Goal: Navigation & Orientation: Find specific page/section

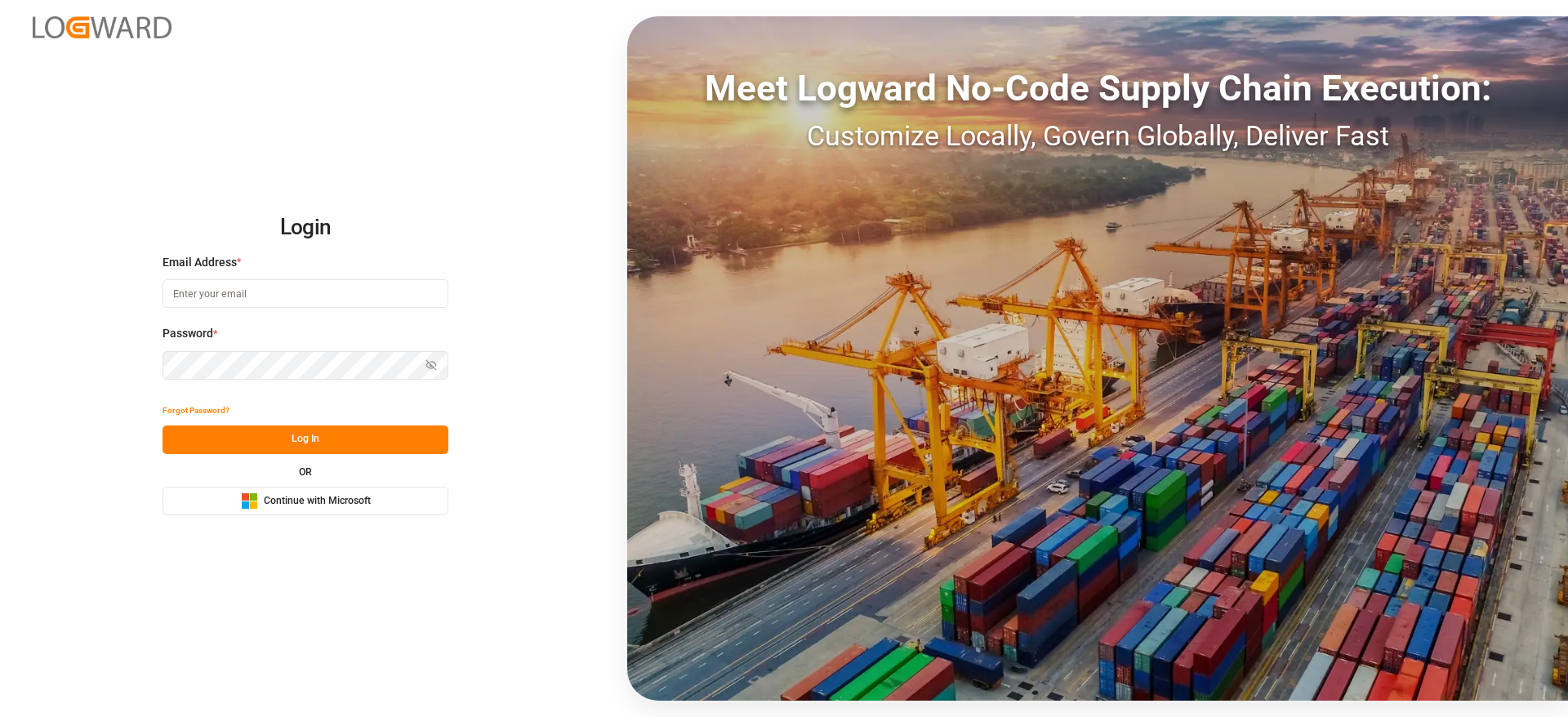
click at [371, 507] on button "Microsoft Logo Continue with Microsoft" at bounding box center [305, 501] width 286 height 29
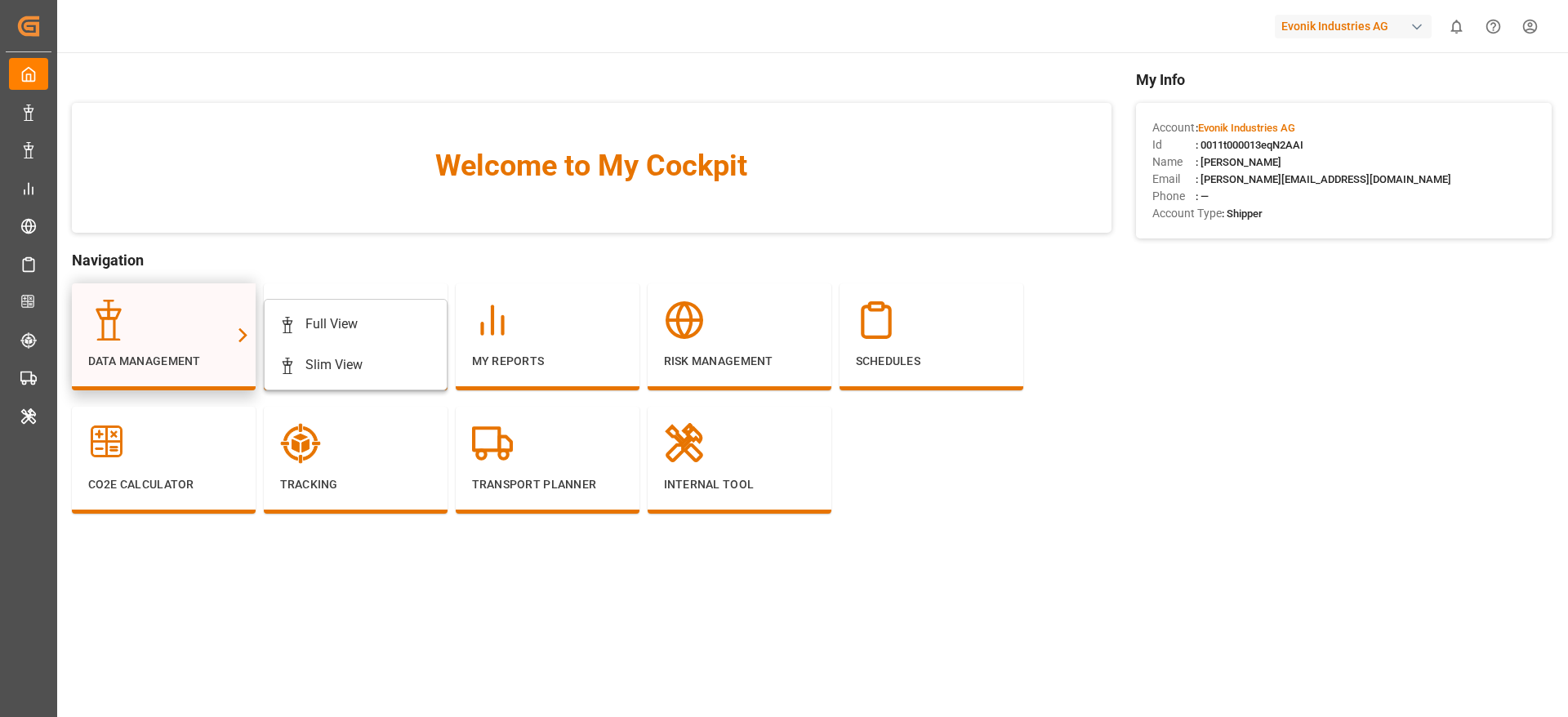
click at [167, 332] on div at bounding box center [163, 320] width 151 height 41
click at [312, 319] on div "Full View" at bounding box center [331, 325] width 52 height 20
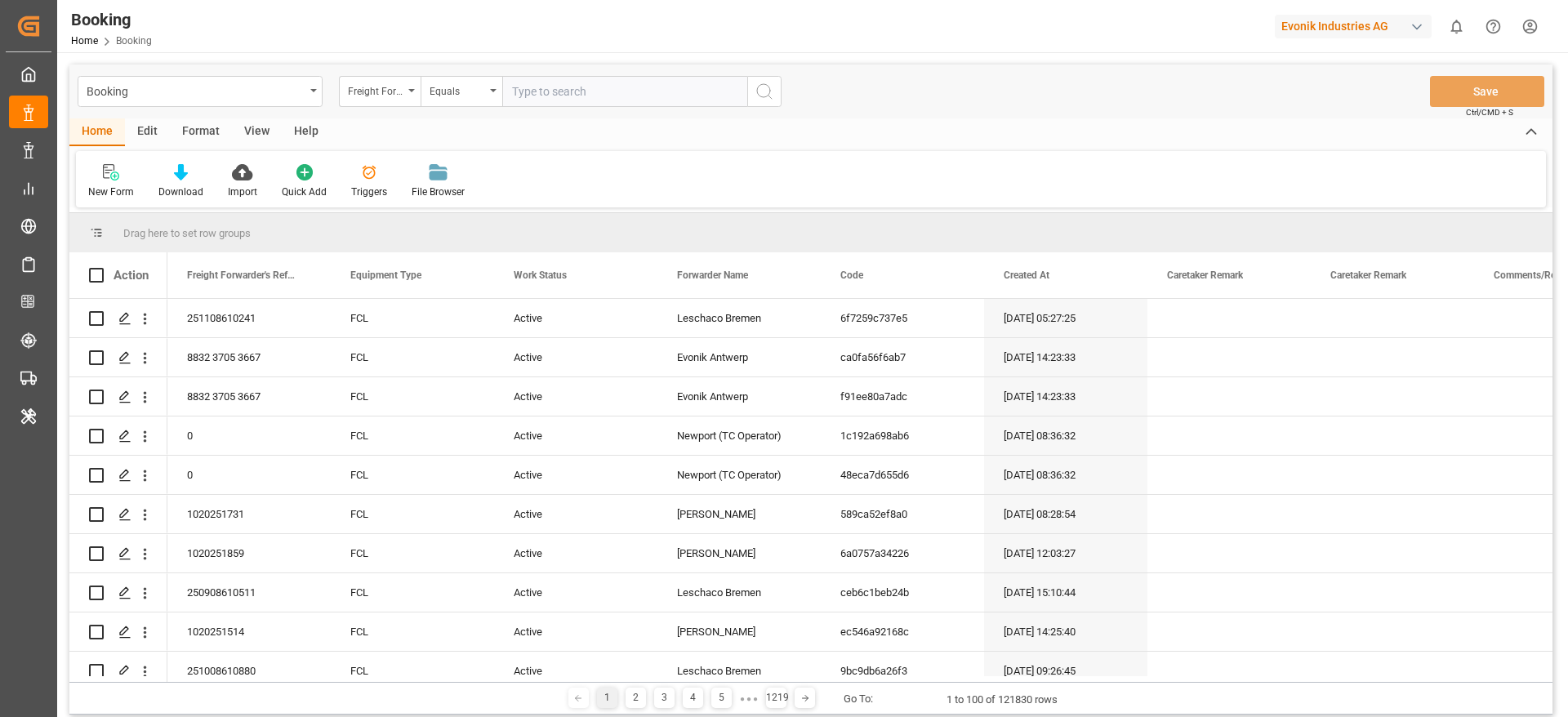
click at [201, 137] on div "Format" at bounding box center [200, 132] width 62 height 28
click at [91, 185] on div "Filter Rows" at bounding box center [112, 192] width 48 height 15
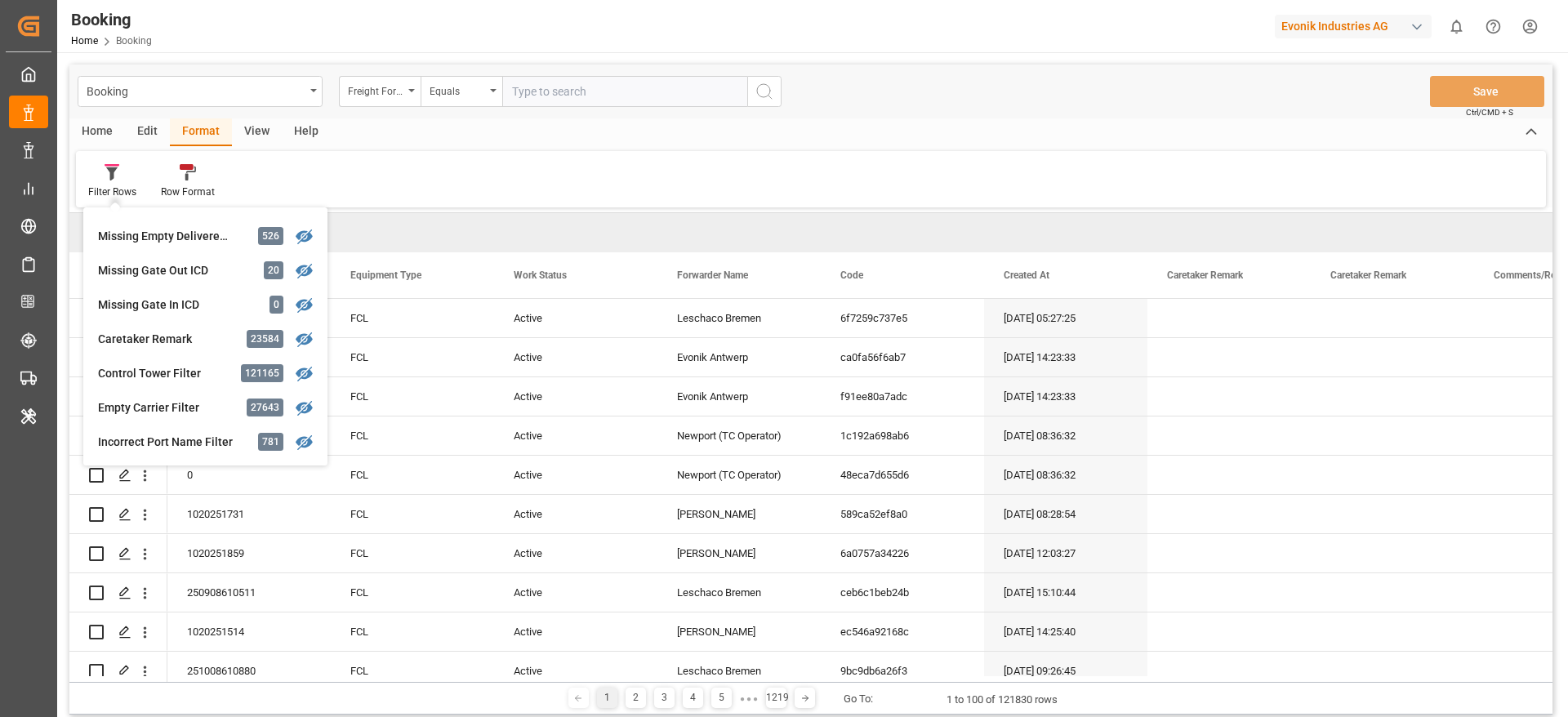
scroll to position [716, 0]
click at [1351, 26] on div "Evonik Industries AG" at bounding box center [1353, 26] width 157 height 24
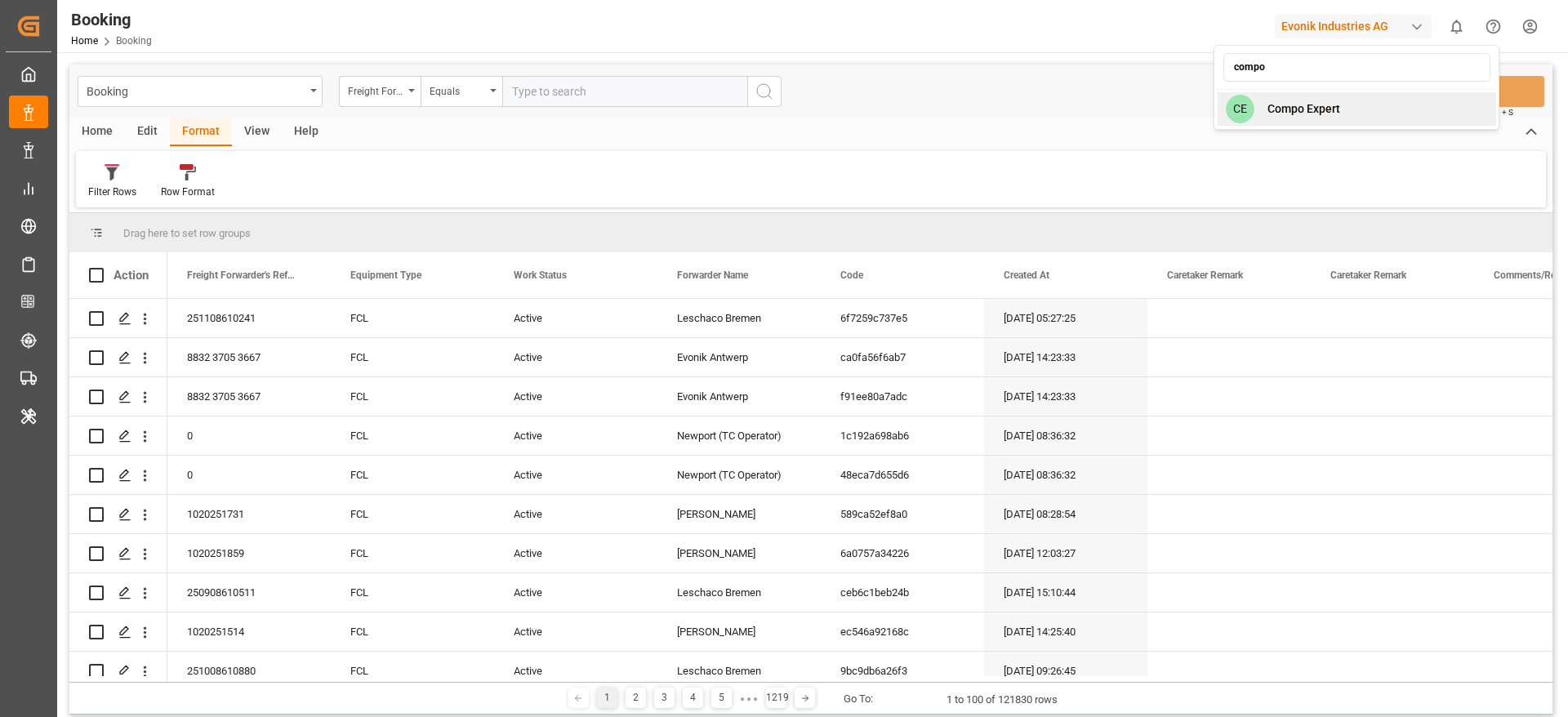
type input "compo"
click at [1326, 103] on span "Compo Expert" at bounding box center [1304, 108] width 73 height 17
